Goal: Information Seeking & Learning: Learn about a topic

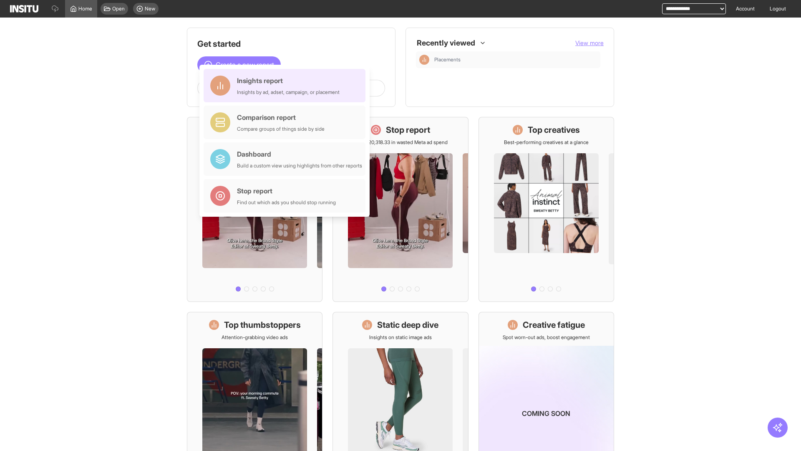
click at [287, 86] on div "Insights report Insights by ad, adset, campaign, or placement" at bounding box center [288, 86] width 103 height 20
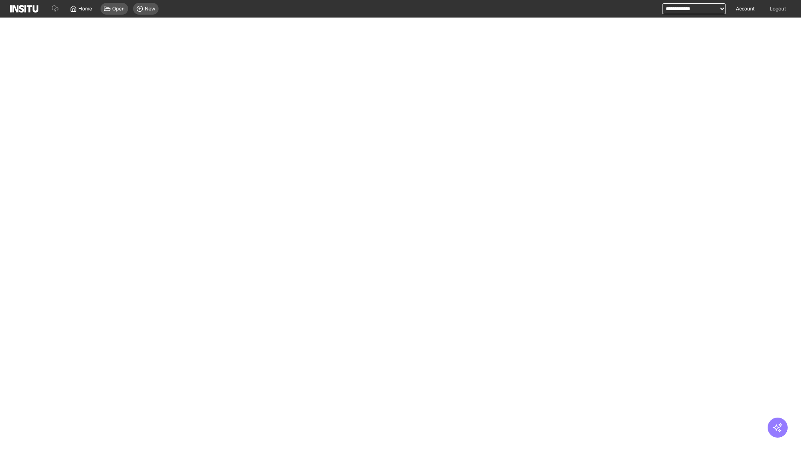
select select "**"
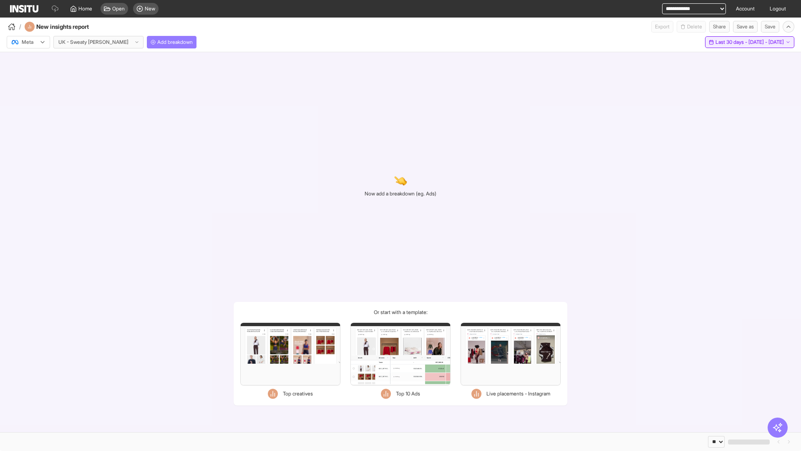
click at [732, 42] on span "Last 30 days - [DATE] - [DATE]" at bounding box center [750, 42] width 68 height 7
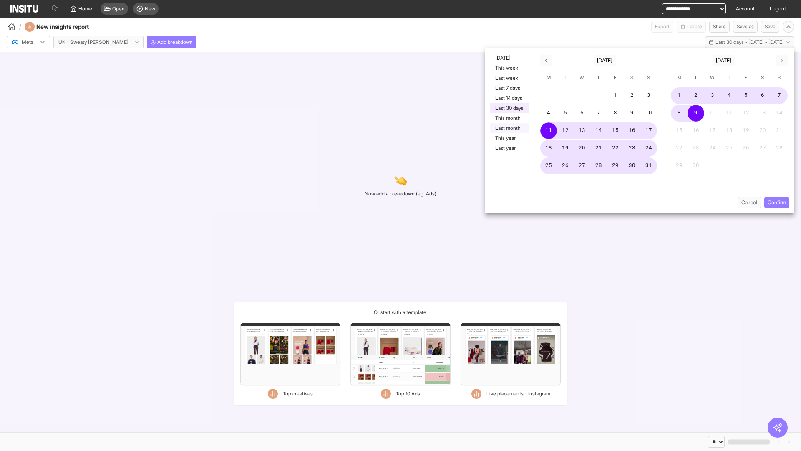
click at [509, 128] on button "Last month" at bounding box center [509, 128] width 38 height 10
